Goal: Leave review/rating: Share an evaluation or opinion about a product, service, or content

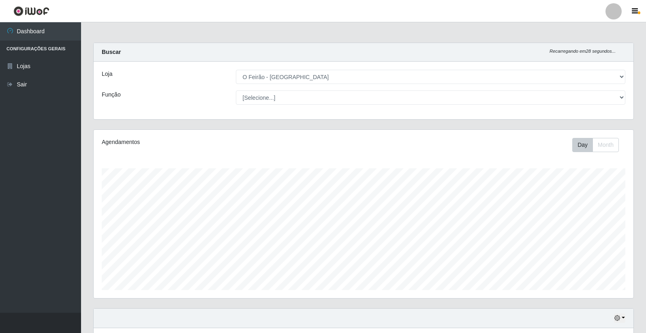
select select "327"
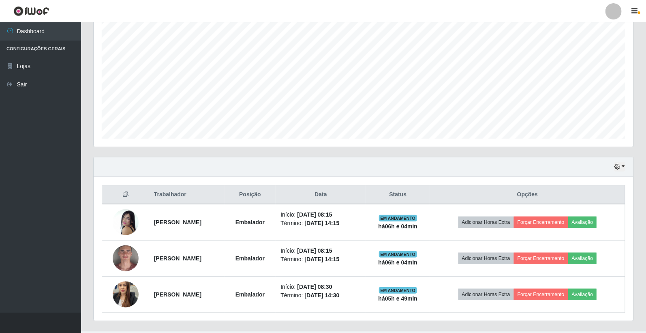
scroll to position [168, 540]
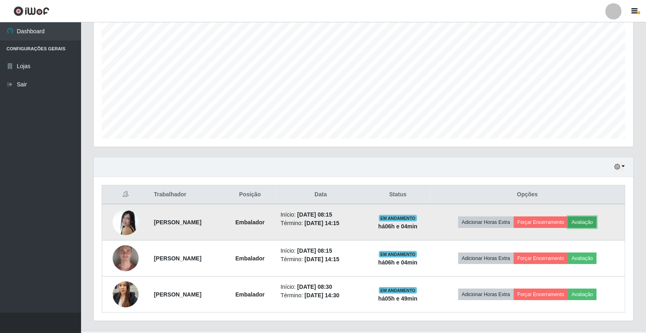
click at [596, 222] on button "Avaliação" at bounding box center [582, 221] width 29 height 11
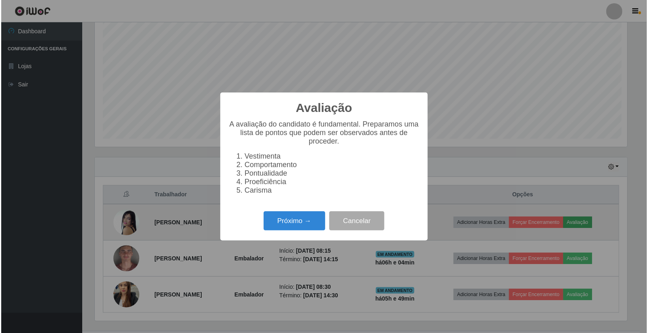
scroll to position [168, 535]
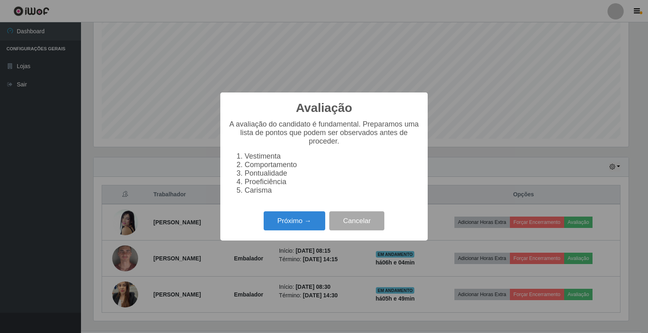
click at [308, 213] on div "Próximo → Cancelar" at bounding box center [324, 220] width 191 height 23
click at [300, 226] on button "Próximo →" at bounding box center [295, 220] width 62 height 19
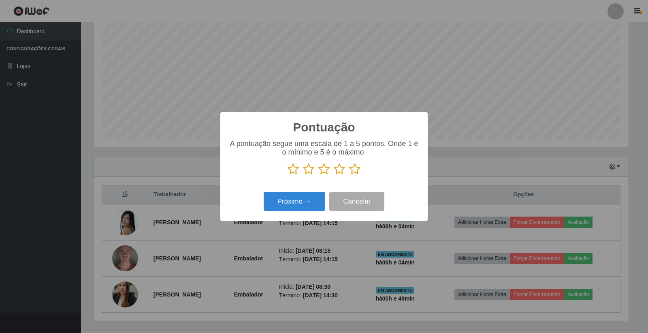
scroll to position [405093, 404726]
click at [355, 171] on icon at bounding box center [354, 169] width 11 height 12
click at [349, 175] on input "radio" at bounding box center [349, 175] width 0 height 0
click at [304, 207] on button "Próximo →" at bounding box center [295, 201] width 62 height 19
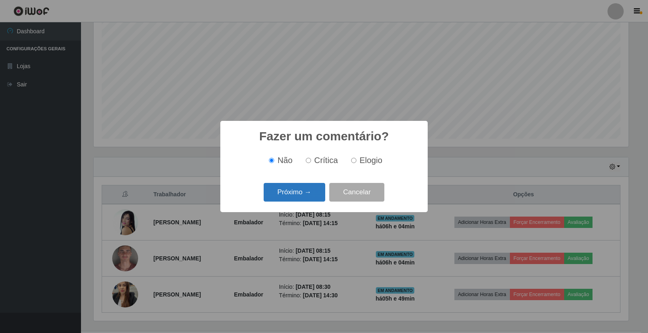
click at [297, 190] on button "Próximo →" at bounding box center [295, 192] width 62 height 19
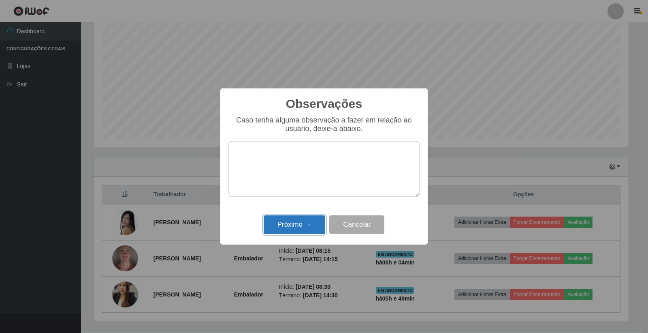
click at [306, 225] on button "Próximo →" at bounding box center [295, 224] width 62 height 19
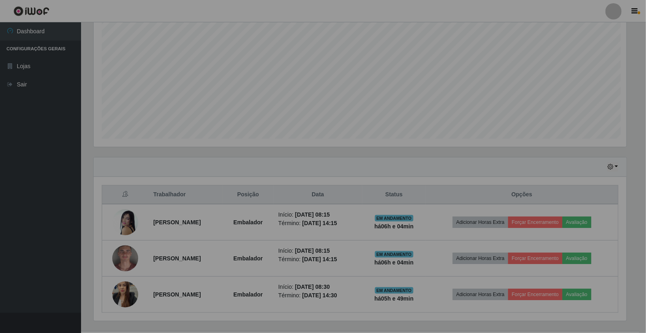
scroll to position [168, 540]
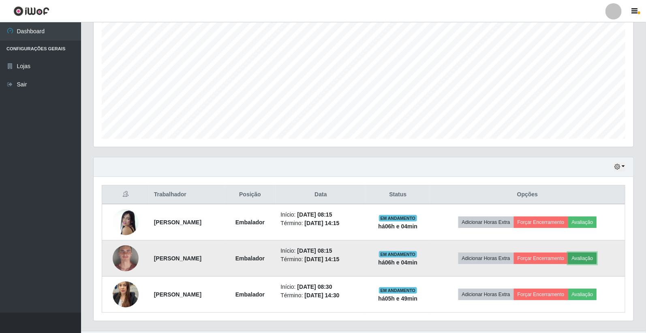
click at [597, 256] on button "Avaliação" at bounding box center [582, 257] width 29 height 11
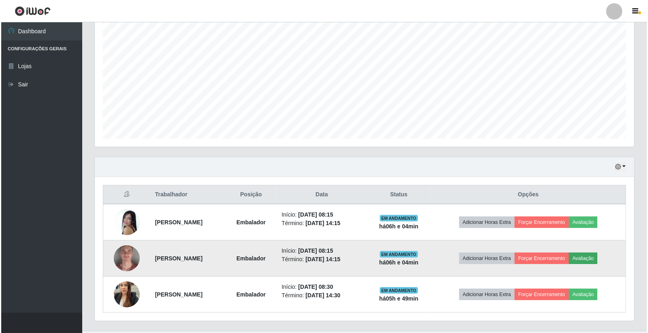
scroll to position [168, 535]
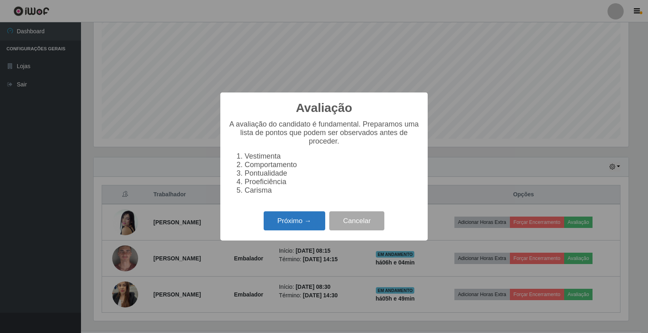
click at [296, 219] on button "Próximo →" at bounding box center [295, 220] width 62 height 19
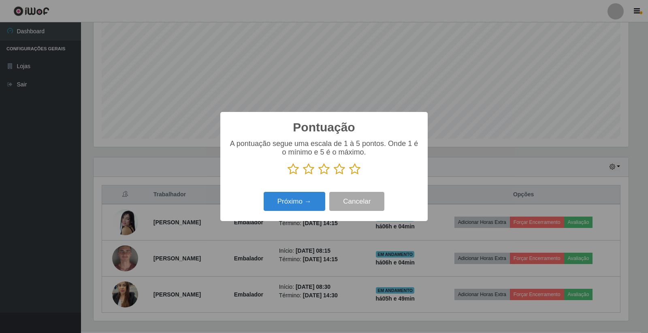
scroll to position [405093, 404726]
click at [339, 169] on icon at bounding box center [339, 169] width 11 height 12
click at [334, 175] on input "radio" at bounding box center [334, 175] width 0 height 0
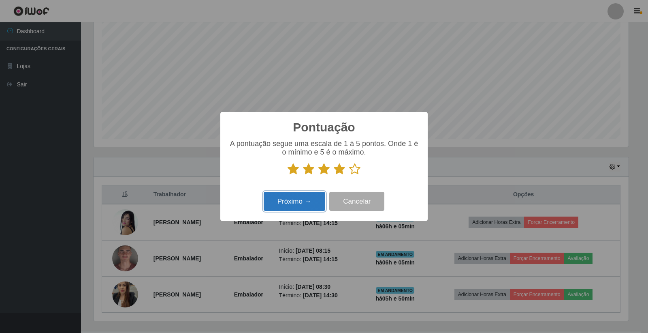
click at [302, 203] on button "Próximo →" at bounding box center [295, 201] width 62 height 19
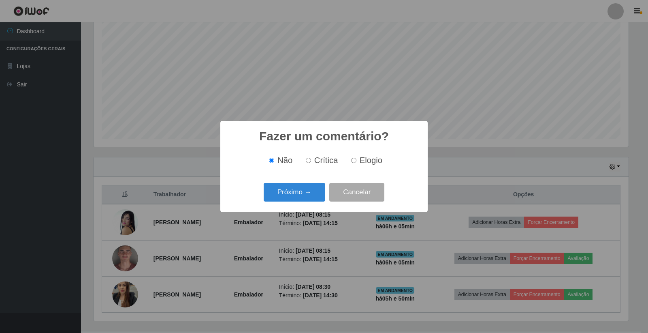
click at [302, 203] on div "Próximo → Cancelar" at bounding box center [324, 191] width 191 height 23
click at [302, 200] on button "Próximo →" at bounding box center [295, 192] width 62 height 19
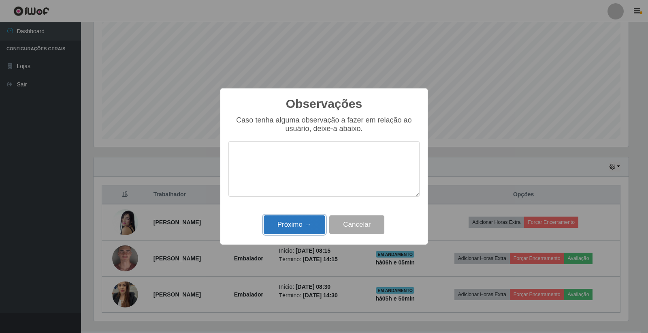
click at [303, 220] on button "Próximo →" at bounding box center [295, 224] width 62 height 19
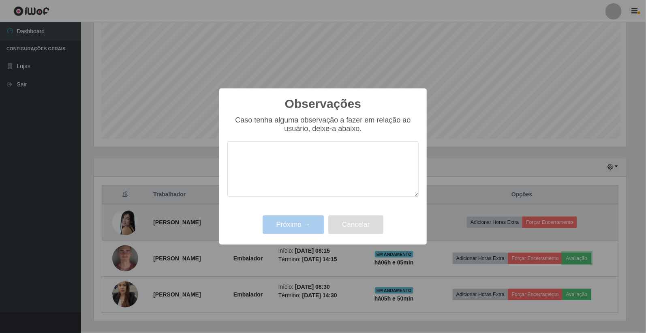
scroll to position [168, 540]
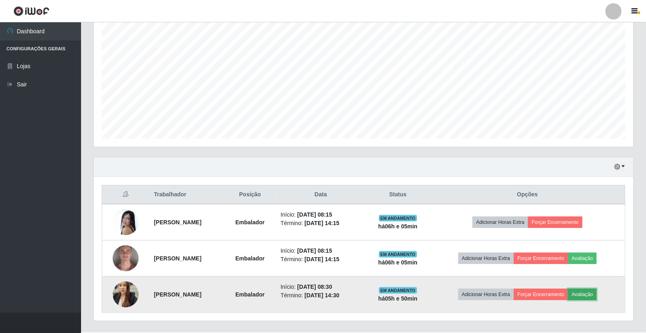
click at [597, 294] on button "Avaliação" at bounding box center [582, 294] width 29 height 11
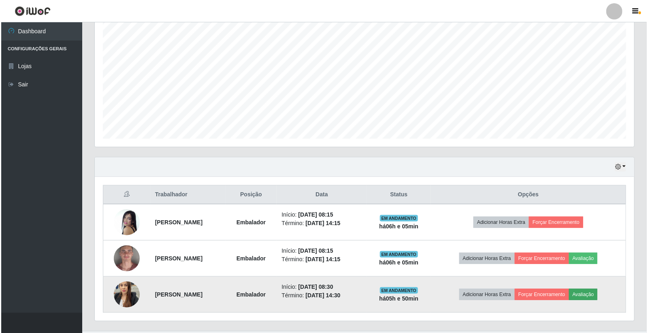
scroll to position [168, 535]
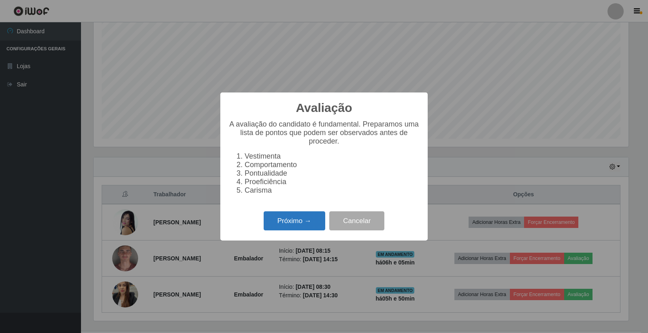
click at [302, 222] on button "Próximo →" at bounding box center [295, 220] width 62 height 19
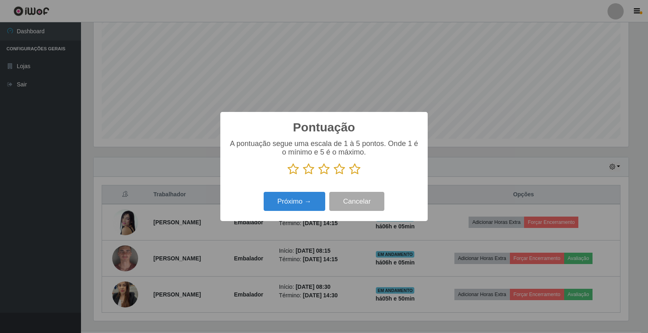
scroll to position [405093, 404726]
click at [353, 169] on icon at bounding box center [354, 169] width 11 height 12
click at [349, 175] on input "radio" at bounding box center [349, 175] width 0 height 0
click at [304, 201] on button "Próximo →" at bounding box center [295, 201] width 62 height 19
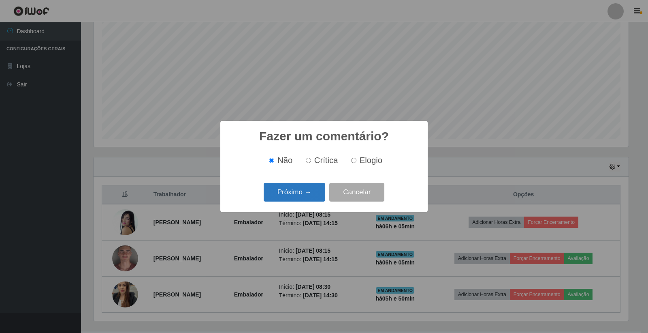
click at [304, 199] on button "Próximo →" at bounding box center [295, 192] width 62 height 19
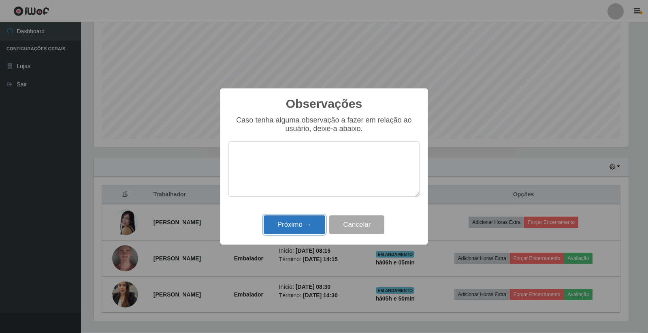
click at [307, 224] on button "Próximo →" at bounding box center [295, 224] width 62 height 19
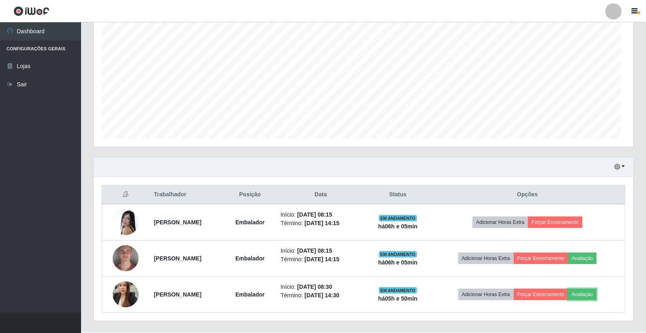
scroll to position [168, 540]
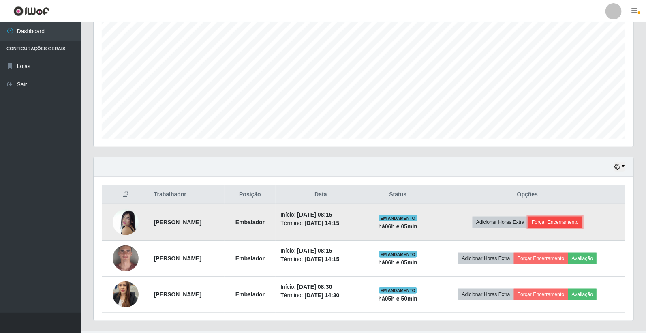
click at [578, 217] on button "Forçar Encerramento" at bounding box center [555, 221] width 54 height 11
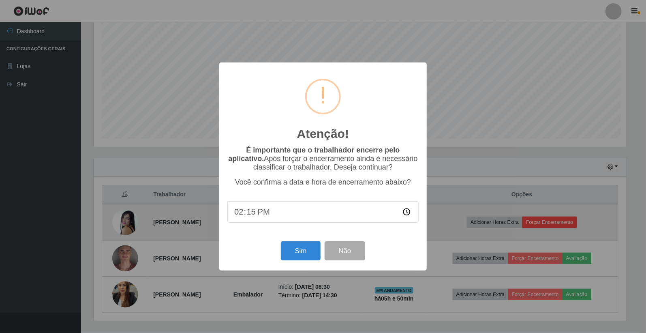
scroll to position [168, 535]
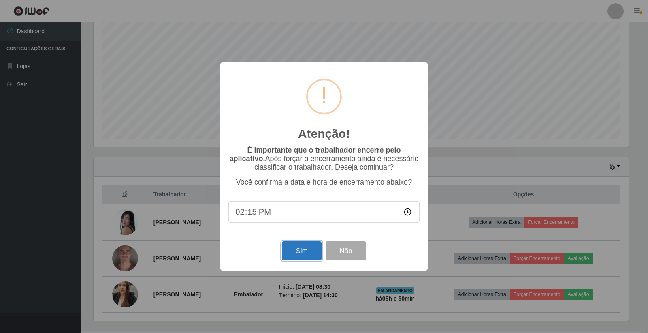
click at [300, 251] on button "Sim" at bounding box center [301, 250] width 39 height 19
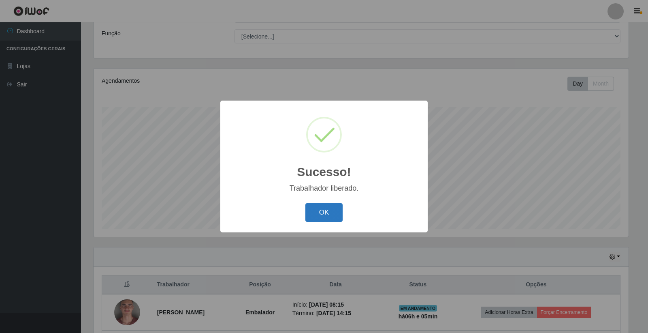
click at [312, 216] on button "OK" at bounding box center [325, 212] width 38 height 19
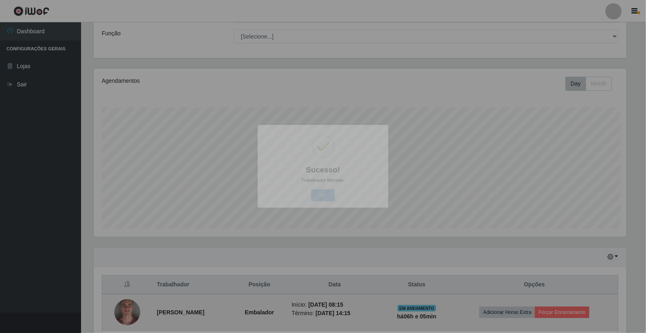
scroll to position [0, 0]
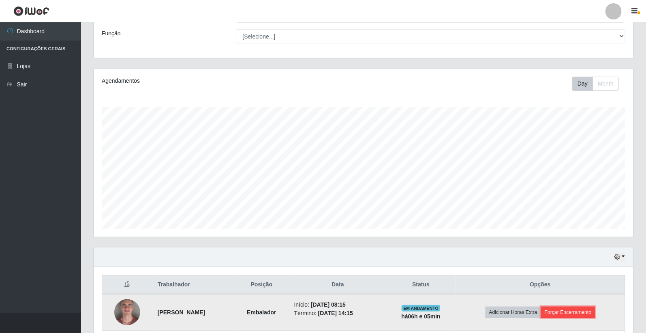
click at [565, 314] on button "Forçar Encerramento" at bounding box center [568, 311] width 54 height 11
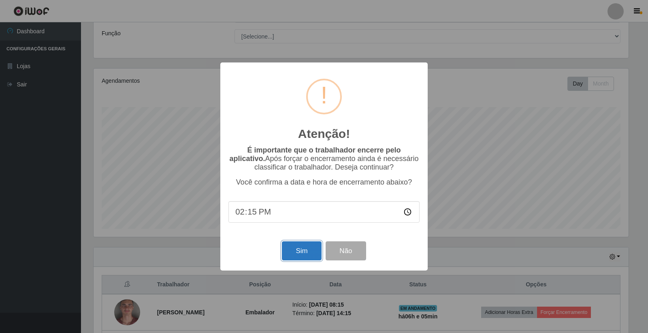
click at [289, 256] on button "Sim" at bounding box center [301, 250] width 39 height 19
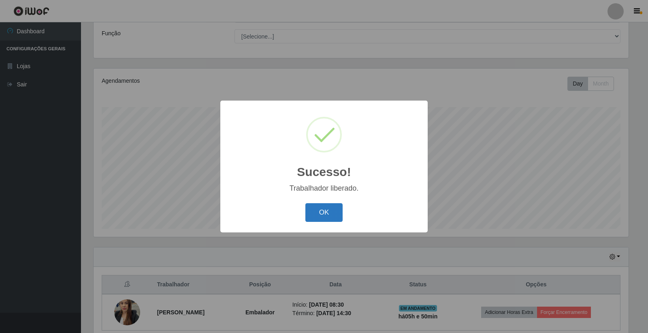
click at [327, 213] on button "OK" at bounding box center [325, 212] width 38 height 19
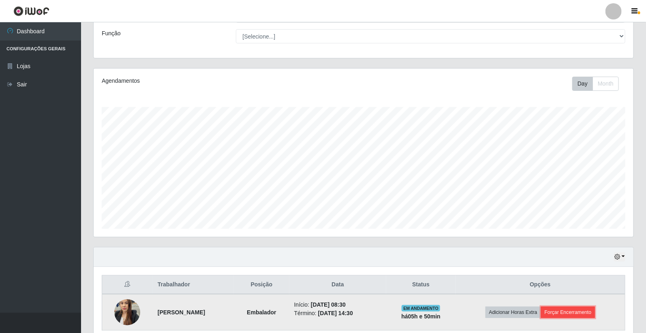
click at [577, 316] on button "Forçar Encerramento" at bounding box center [568, 311] width 54 height 11
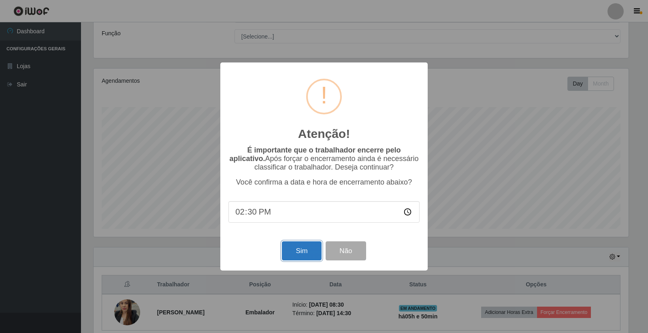
click at [296, 250] on button "Sim" at bounding box center [301, 250] width 39 height 19
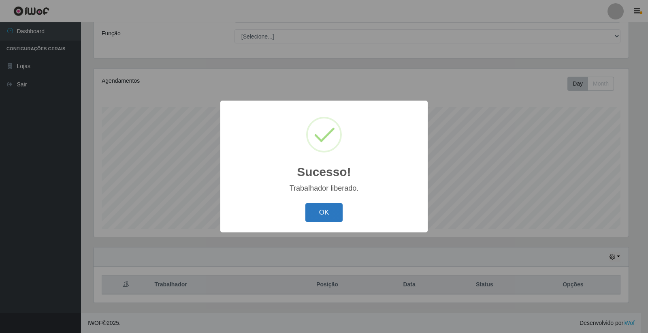
click at [312, 215] on button "OK" at bounding box center [325, 212] width 38 height 19
